Goal: Transaction & Acquisition: Purchase product/service

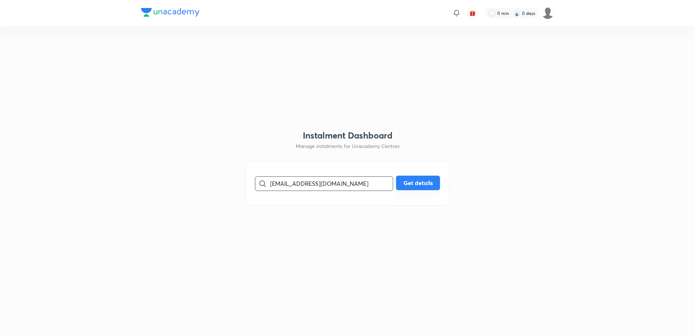
type input "[EMAIL_ADDRESS][DOMAIN_NAME]"
click at [418, 184] on button "Get details" at bounding box center [418, 183] width 44 height 15
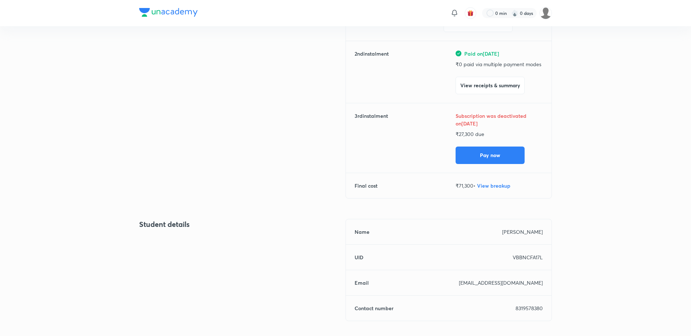
scroll to position [109, 0]
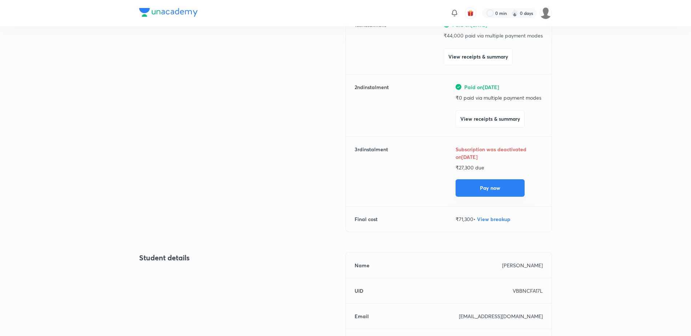
drag, startPoint x: 506, startPoint y: 183, endPoint x: 509, endPoint y: 180, distance: 4.9
click at [506, 183] on button "Pay now" at bounding box center [490, 187] width 69 height 17
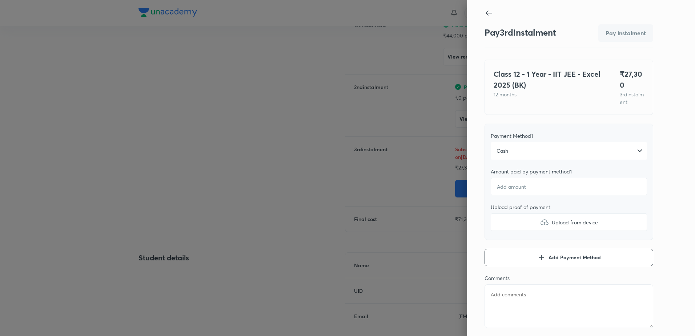
click at [524, 151] on div "Cash" at bounding box center [569, 150] width 156 height 17
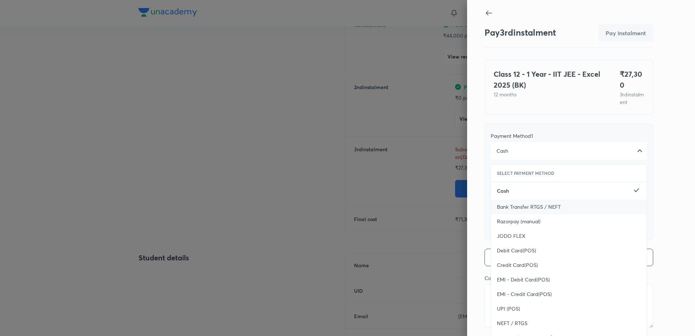
click at [525, 210] on span "Bank Transfer RTGS / NEFT" at bounding box center [529, 206] width 64 height 7
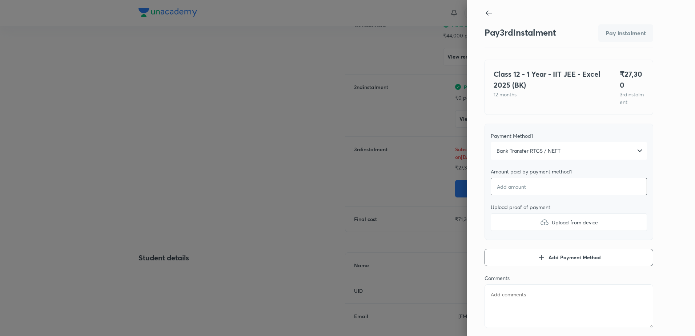
click at [524, 191] on input "number" at bounding box center [569, 186] width 156 height 17
type textarea "x"
type input "2"
type textarea "x"
type input "27"
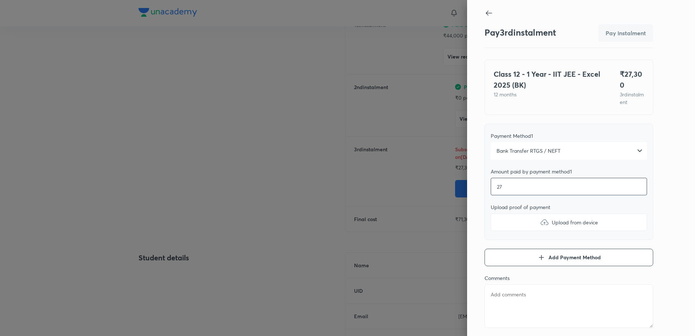
type textarea "x"
type input "273"
type textarea "x"
type input "2730"
type textarea "x"
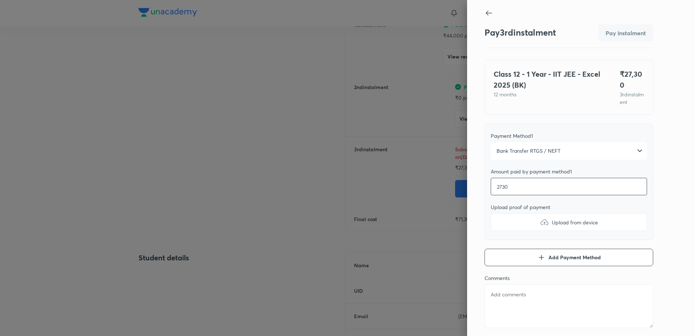
type input "27300"
type textarea "x"
type input "27300"
click at [540, 218] on img at bounding box center [544, 222] width 9 height 9
click at [0, 0] on input "Upload from device" at bounding box center [0, 0] width 0 height 0
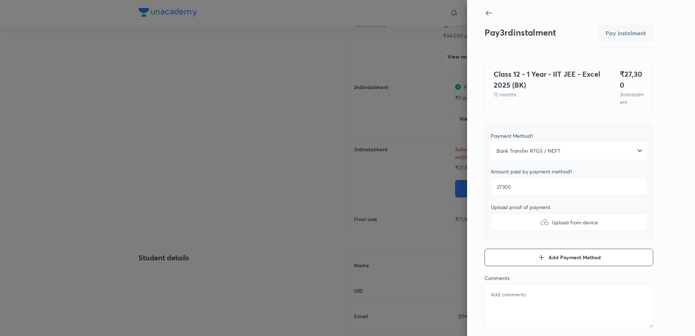
type textarea "x"
click at [509, 289] on textarea at bounding box center [569, 306] width 169 height 44
type textarea "S"
type textarea "x"
type textarea "Sh"
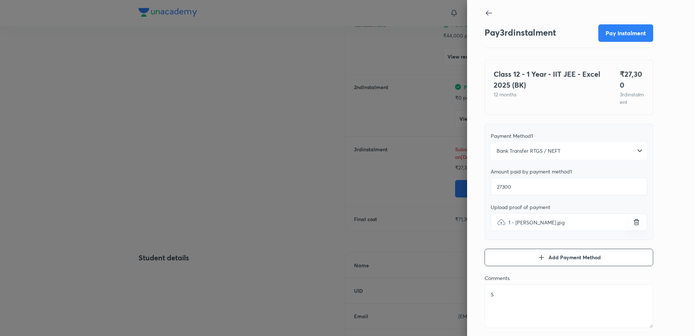
type textarea "x"
type textarea "Sha"
type textarea "x"
type textarea "Shas"
type textarea "x"
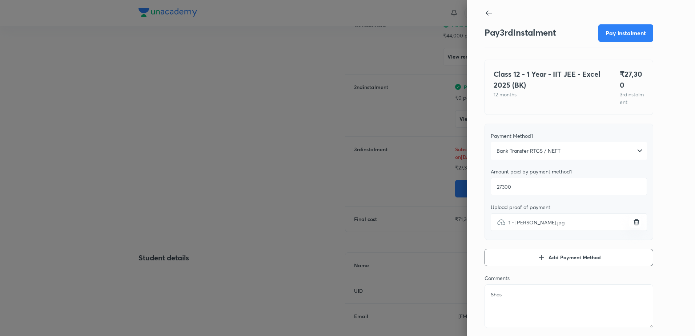
type textarea "Shash"
type textarea "x"
type textarea "Shashi"
type textarea "x"
type textarea "Shashi"
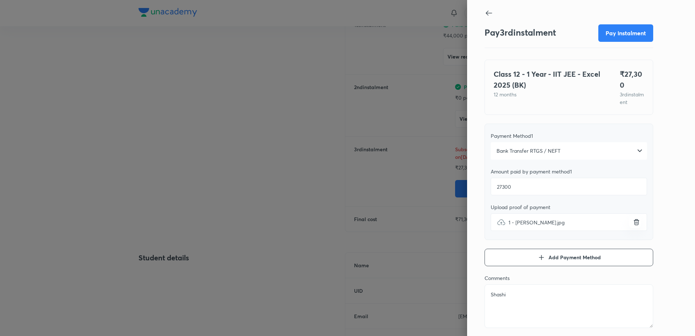
type textarea "x"
type textarea "[PERSON_NAME]"
type textarea "x"
type textarea "Shashi Pa"
type textarea "x"
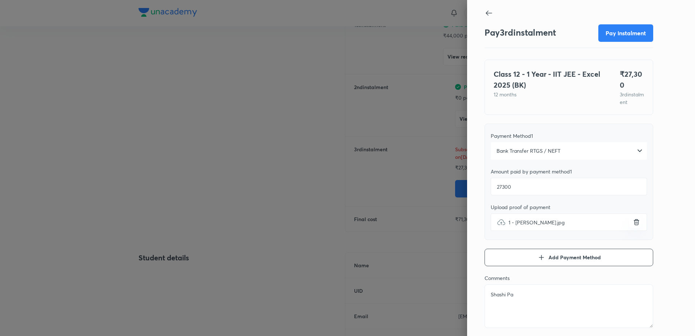
type textarea "[PERSON_NAME]"
type textarea "x"
type textarea "Shashi"
type textarea "x"
type textarea "Shashi"
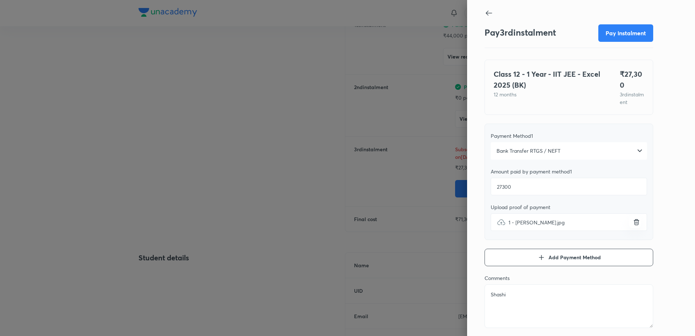
type textarea "x"
type textarea "ShashiP"
type textarea "x"
type textarea "ShashiPa"
type textarea "x"
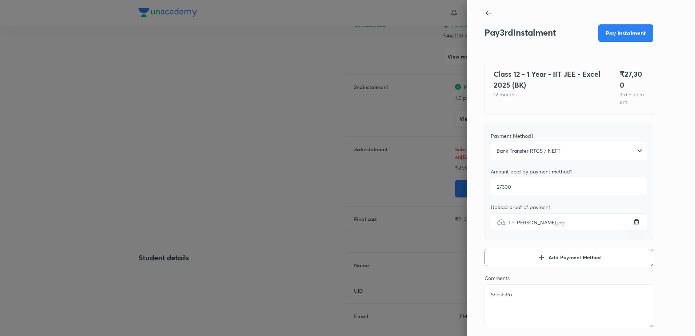
type textarea "ShashiPat"
type textarea "x"
type textarea "ShashiPate"
type textarea "x"
type textarea "ShashiPatel"
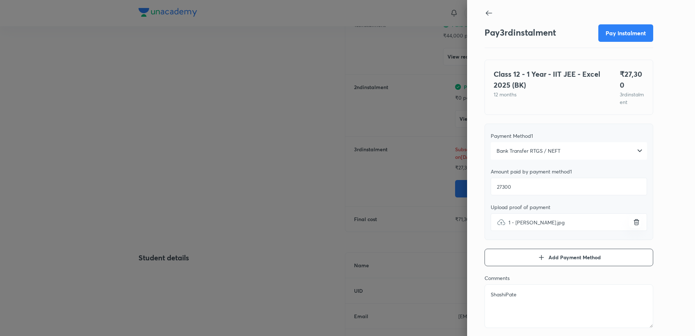
type textarea "x"
type textarea "ShashiPatel_"
type textarea "x"
type textarea "ShashiPatel_I"
type textarea "x"
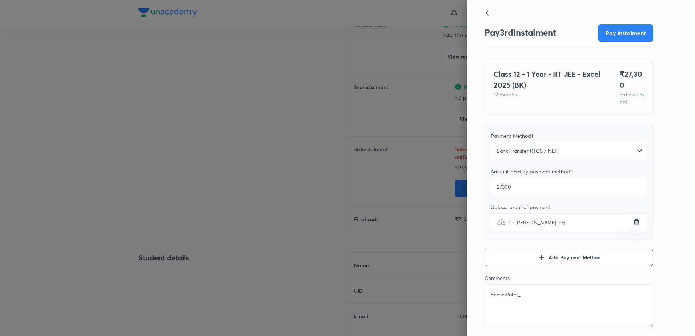
type textarea "ShashiPatel_II"
type textarea "x"
type textarea "ShashiPatel_IIT"
type textarea "x"
type textarea "ShashiPatel_IITJ"
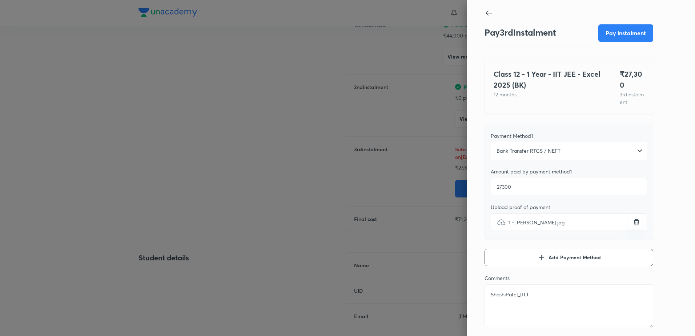
type textarea "x"
type textarea "ShashiPatel_IITJE"
type textarea "x"
type textarea "ShashiPatel_IITJEE"
type textarea "x"
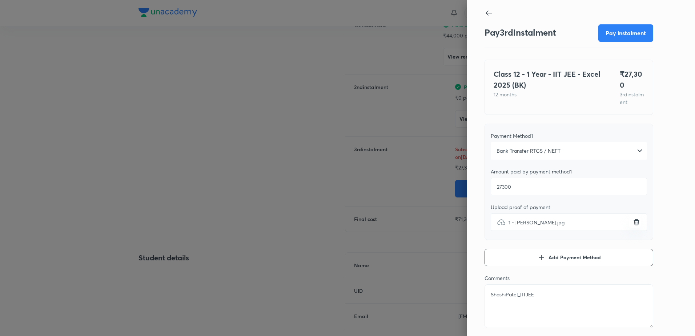
type textarea "ShashiPatel_IITJEE_"
type textarea "x"
type textarea "ShashiPatel_IITJEE_B"
type textarea "x"
type textarea "ShashiPatel_IITJEE_BK"
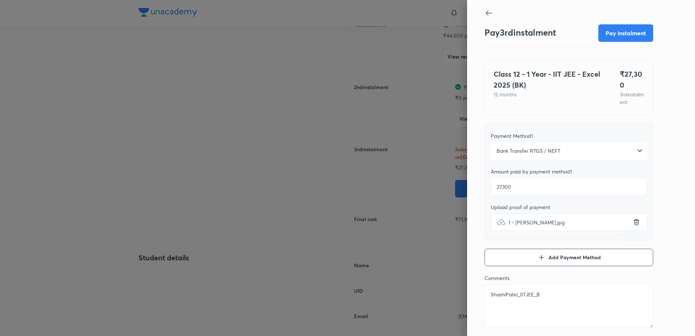
type textarea "x"
type textarea "ShashiPatel_IITJEE_BK_"
type textarea "x"
type textarea "ShashiPatel_IITJEE_BK_I"
type textarea "x"
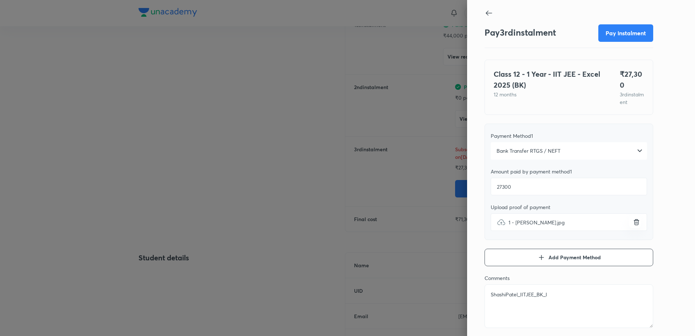
type textarea "ShashiPatel_IITJEE_BK_In"
type textarea "x"
type textarea "ShashiPatel_IITJEE_BK_Ind"
type textarea "x"
type textarea "ShashiPatel_IITJEE_BK_Indo"
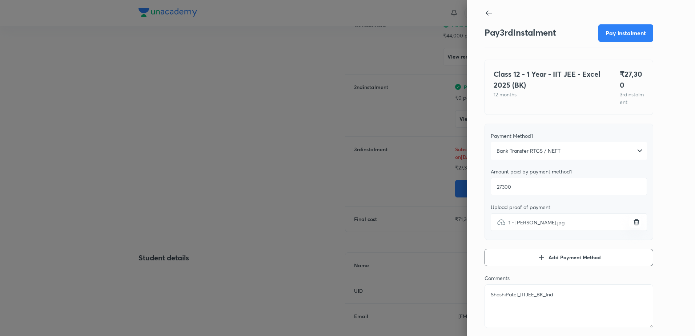
type textarea "x"
type textarea "ShashiPatel_IITJEE_BK_Indor"
type textarea "x"
type textarea "ShashiPatel_IITJEE_BK_Indore"
type textarea "x"
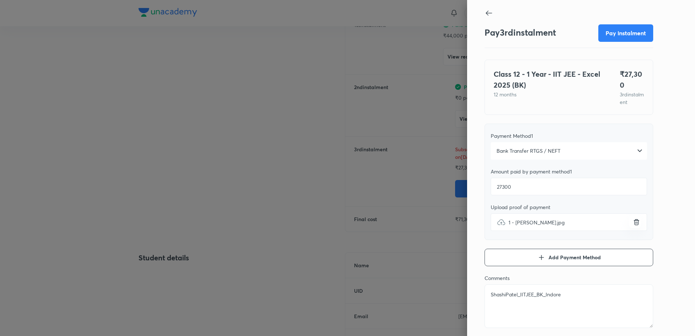
type textarea "ShashiPatel_IITJEE_BK_Indore"
click at [285, 167] on div at bounding box center [347, 168] width 695 height 336
type textarea "x"
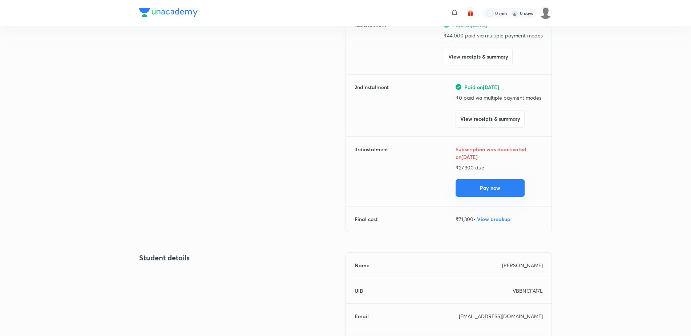
click at [503, 185] on button "Pay now" at bounding box center [490, 187] width 69 height 17
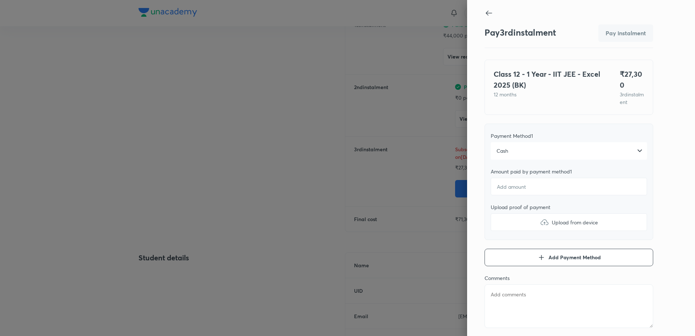
click at [516, 144] on div "Cash" at bounding box center [569, 150] width 156 height 17
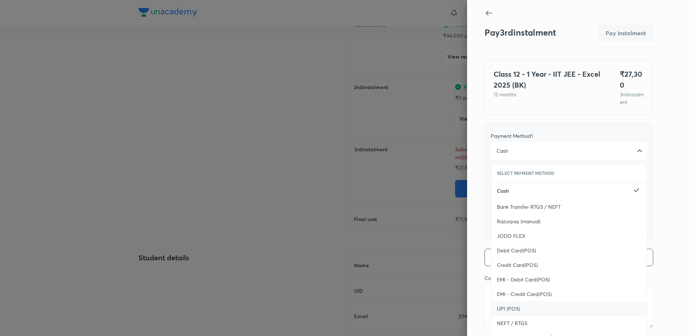
click at [508, 305] on span "UPI (POS)" at bounding box center [508, 308] width 23 height 7
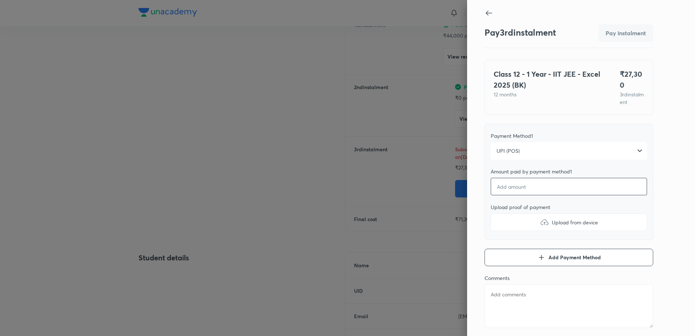
click at [511, 184] on input "number" at bounding box center [569, 186] width 156 height 17
type textarea "x"
type input "2"
type textarea "x"
type input "27"
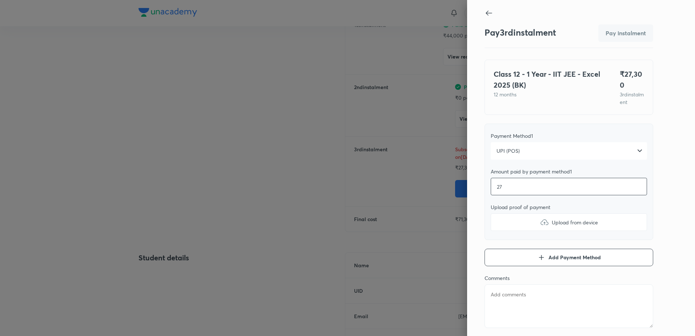
type textarea "x"
type input "273"
type textarea "x"
type input "2730"
type textarea "x"
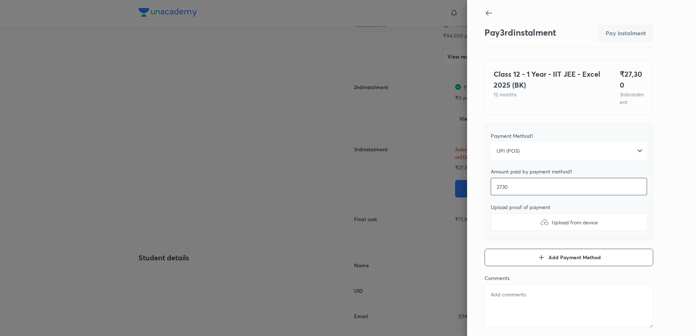
type input "27300"
type textarea "x"
type input "27300"
click at [527, 224] on label "Upload from device" at bounding box center [569, 221] width 156 height 17
click at [0, 0] on input "Upload from device" at bounding box center [0, 0] width 0 height 0
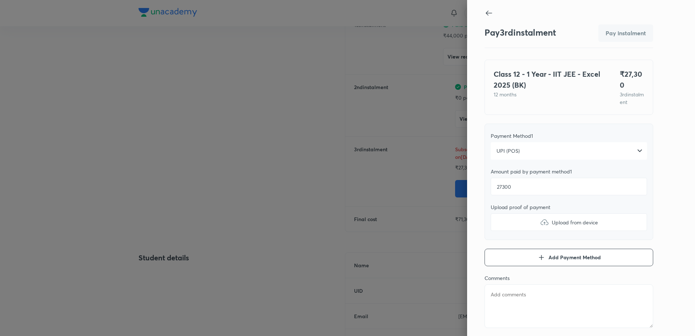
type textarea "x"
click at [507, 307] on textarea at bounding box center [569, 306] width 169 height 44
type textarea "S"
type textarea "x"
type textarea "Sh"
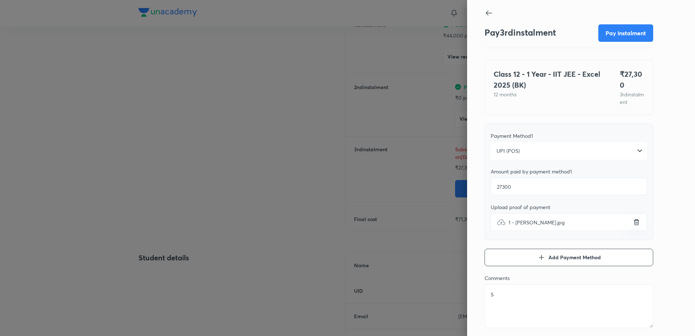
type textarea "x"
type textarea "Sha"
type textarea "x"
type textarea "Shas"
type textarea "x"
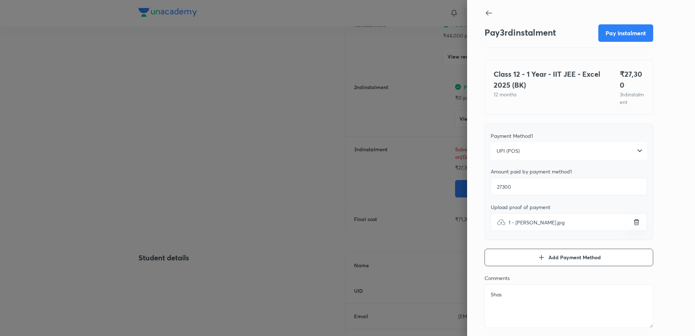
type textarea "Shash"
type textarea "x"
type textarea "Shashi"
type textarea "x"
type textarea "ShashiP"
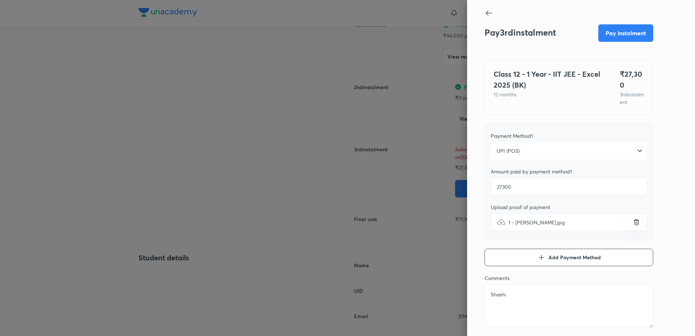
type textarea "x"
type textarea "ShashiPa"
type textarea "x"
type textarea "ShashiPat"
type textarea "x"
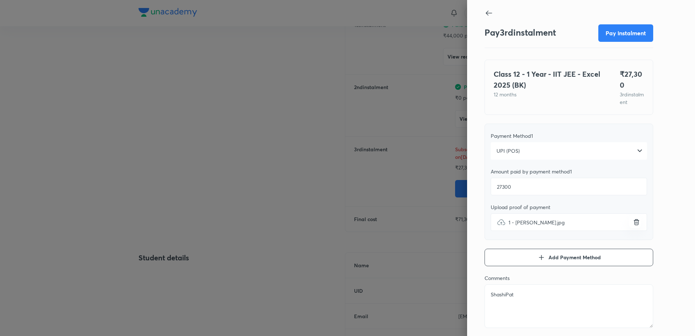
type textarea "ShashiPate"
type textarea "x"
type textarea "ShashiPatel"
type textarea "x"
type textarea "ShashiPatel_"
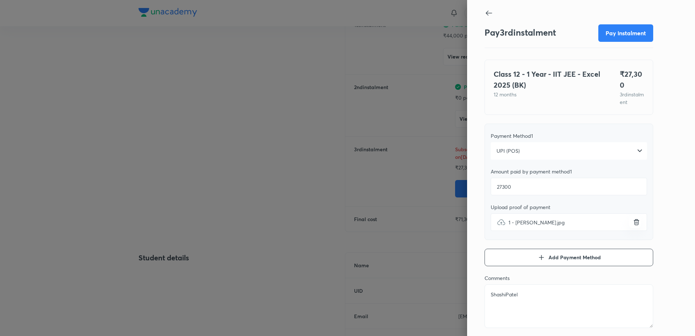
type textarea "x"
type textarea "ShashiPatel_I"
type textarea "x"
type textarea "ShashiPatel_II"
type textarea "x"
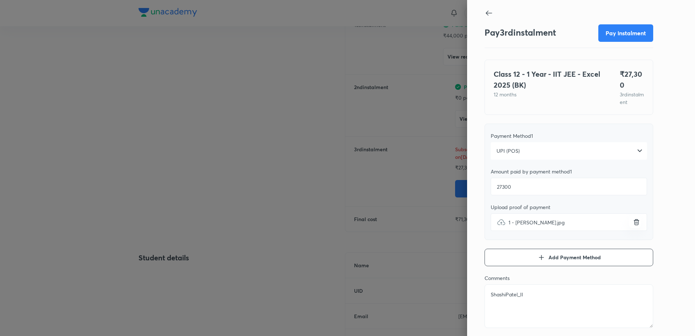
type textarea "ShashiPatel_IIT"
type textarea "x"
type textarea "ShashiPatel_IITJ"
type textarea "x"
type textarea "ShashiPatel_IITJE"
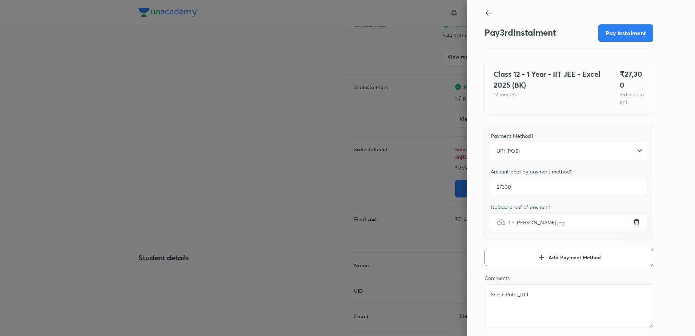
type textarea "x"
type textarea "ShashiPatel_IITJEE"
type textarea "x"
type textarea "ShashiPatel_IITJEE_"
type textarea "x"
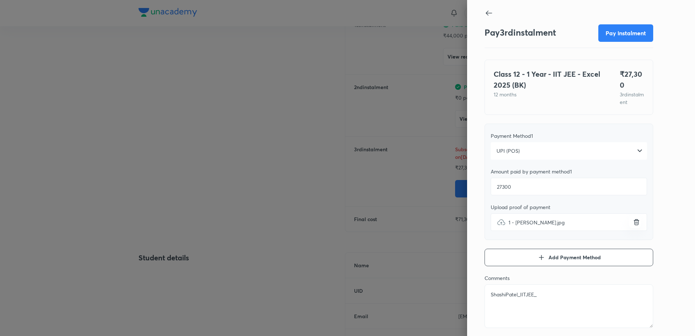
type textarea "ShashiPatel_IITJEE_B"
type textarea "x"
type textarea "ShashiPatel_IITJEE_BK"
type textarea "x"
type textarea "ShashiPatel_IITJEE_BK_"
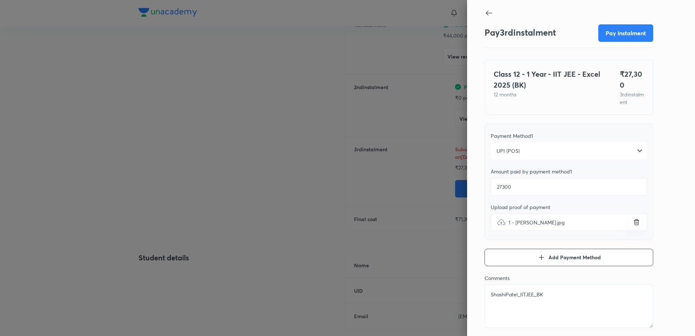
type textarea "x"
type textarea "ShashiPatel_IITJEE_BK_I"
type textarea "x"
type textarea "ShashiPatel_IITJEE_BK_In"
type textarea "x"
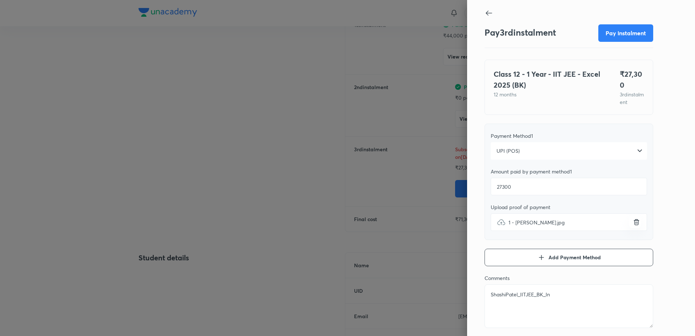
type textarea "ShashiPatel_IITJEE_BK_Ind"
type textarea "x"
type textarea "ShashiPatel_IITJEE_BK_Indo"
type textarea "x"
type textarea "ShashiPatel_IITJEE_BK_Indor"
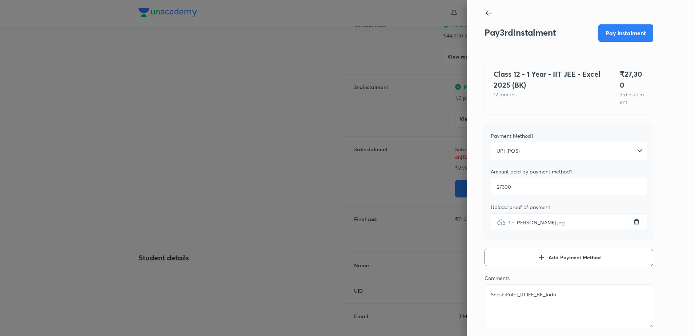
type textarea "x"
type textarea "ShashiPatel_IITJEE_BK_Indore"
type textarea "x"
type textarea "ShashiPatel_IITJEE_BK_Indore"
click at [615, 35] on button "Pay instalment" at bounding box center [625, 32] width 55 height 17
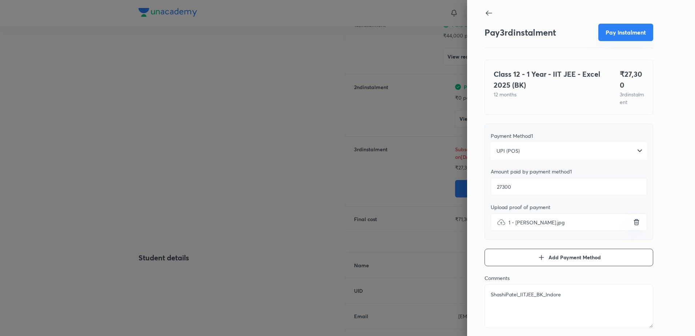
type textarea "x"
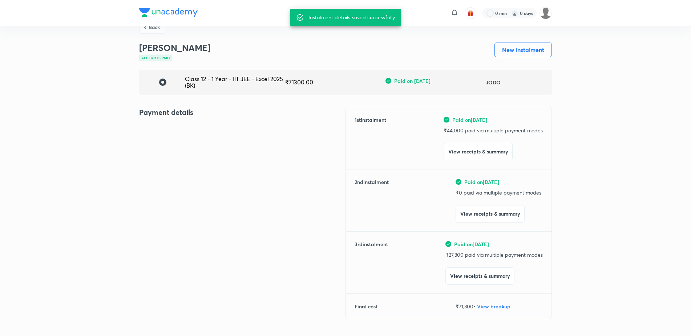
scroll to position [0, 0]
